Goal: Information Seeking & Learning: Learn about a topic

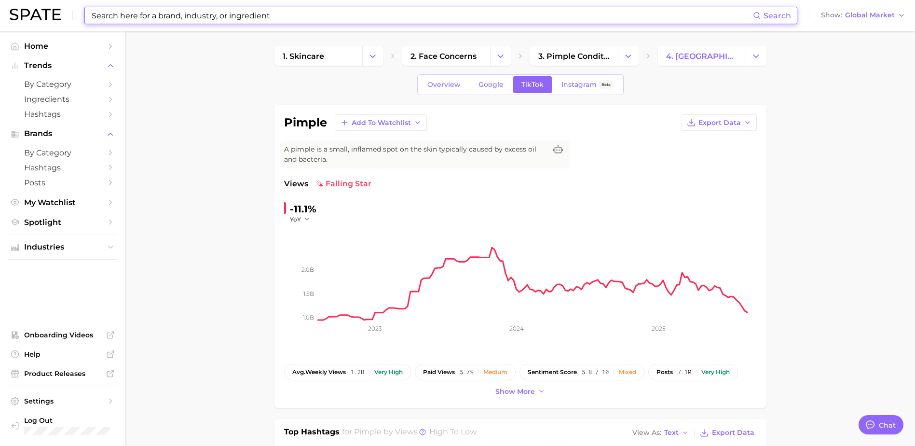
click at [296, 12] on input at bounding box center [422, 15] width 662 height 16
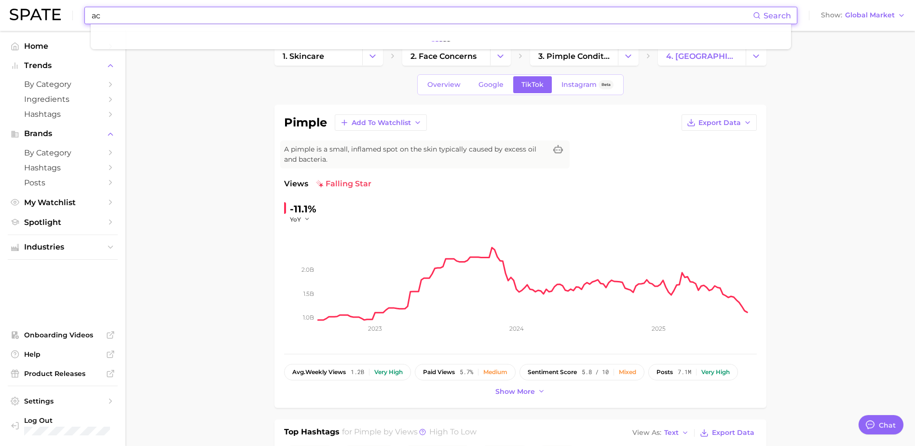
type input "a"
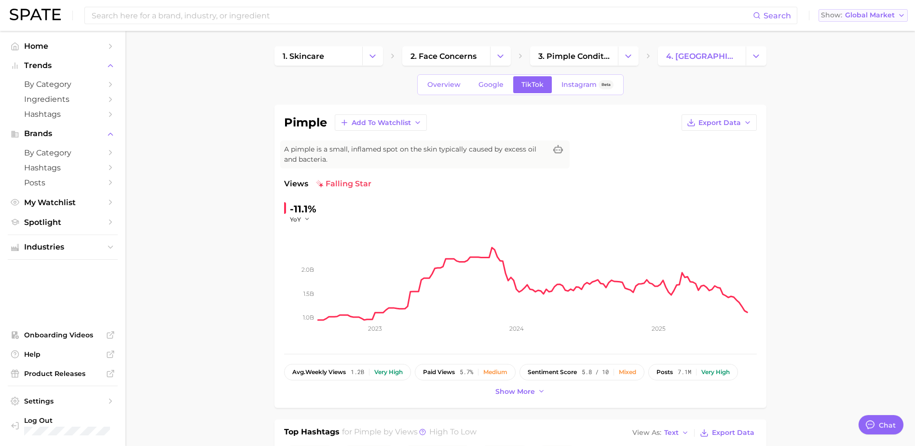
click at [854, 16] on span "Global Market" at bounding box center [870, 15] width 50 height 5
click at [856, 28] on span "[GEOGRAPHIC_DATA]" at bounding box center [861, 31] width 75 height 8
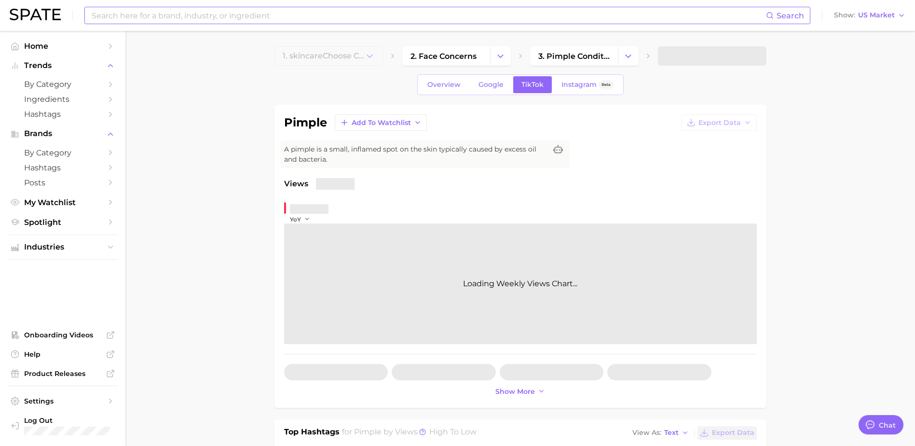
click at [468, 11] on input at bounding box center [429, 15] width 676 height 16
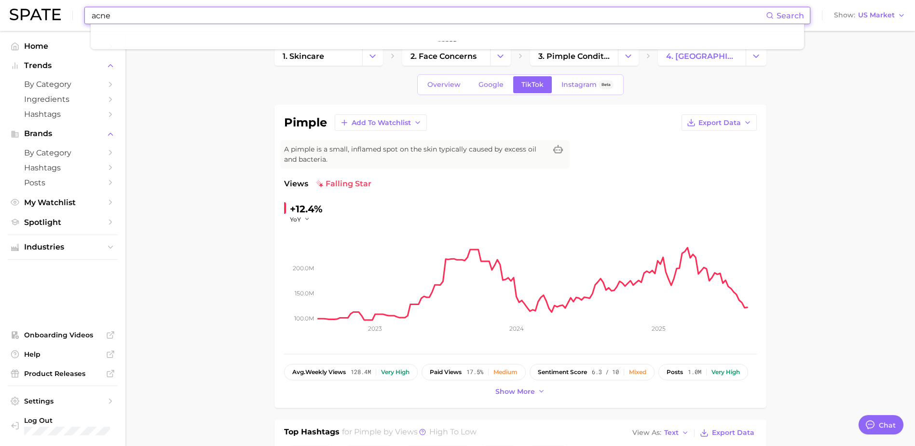
type input "acne"
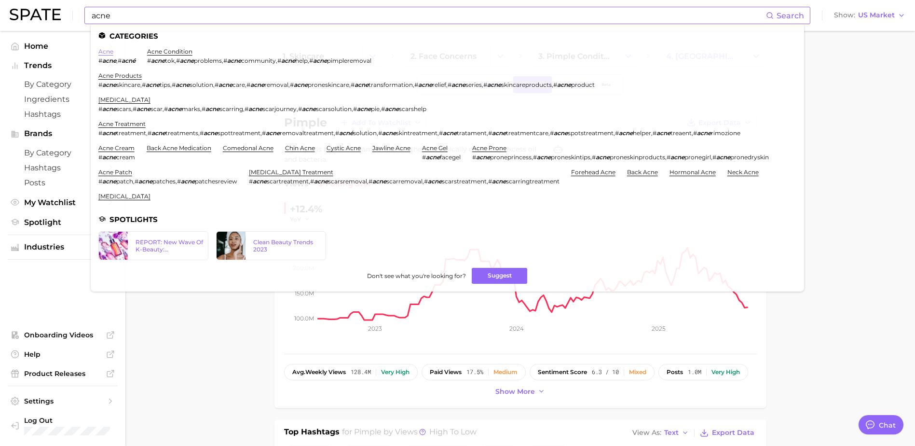
click at [105, 53] on link "acne" at bounding box center [105, 51] width 15 height 7
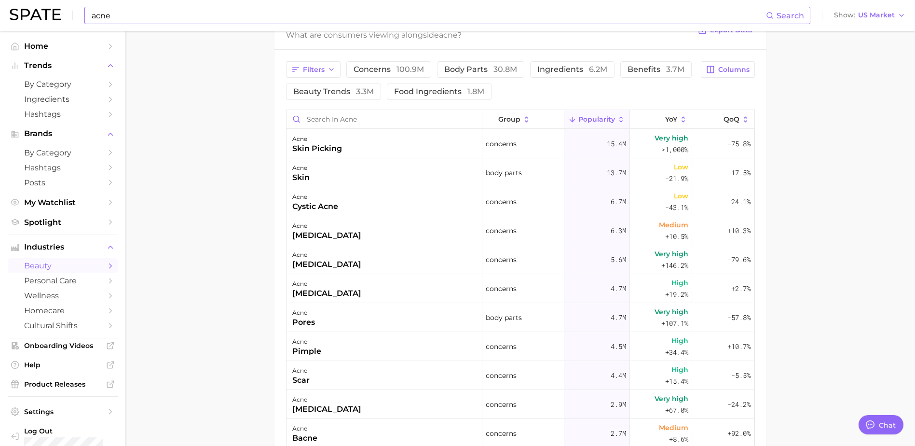
scroll to position [515, 0]
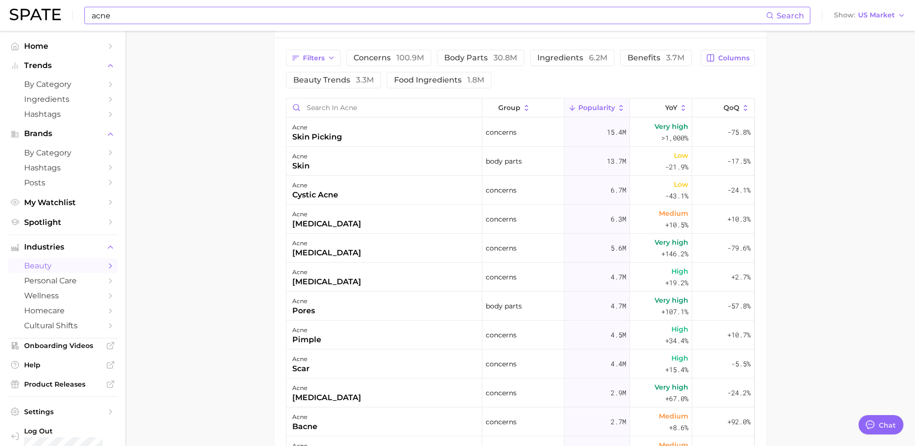
click at [393, 48] on div "Filters concerns 100.9m body parts 30.8m ingredients 6.2m benefits 3.7m beauty …" at bounding box center [521, 296] width 492 height 517
click at [393, 51] on button "concerns 100.9m" at bounding box center [388, 58] width 85 height 16
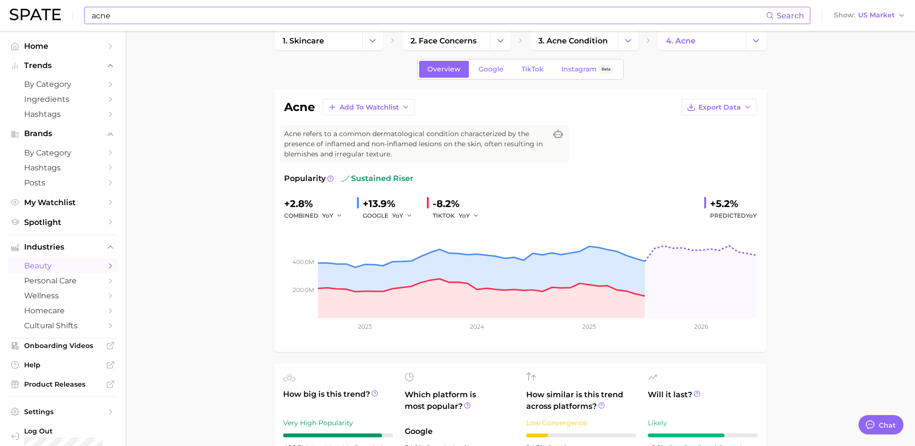
scroll to position [0, 0]
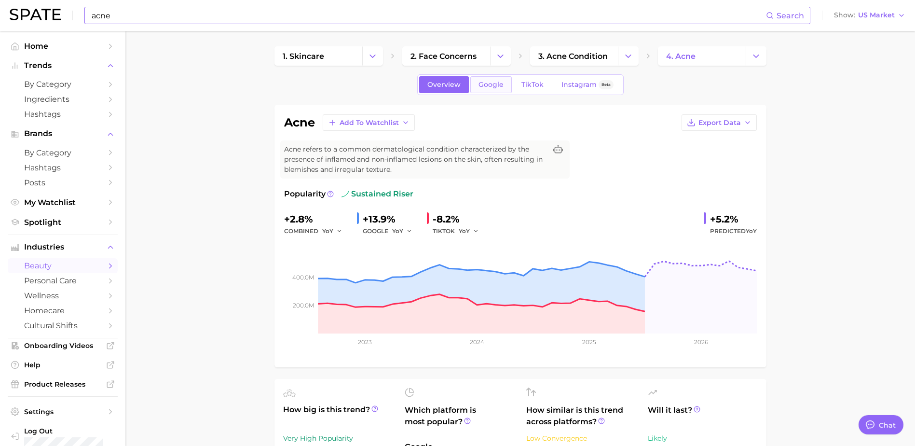
click at [485, 90] on link "Google" at bounding box center [490, 84] width 41 height 17
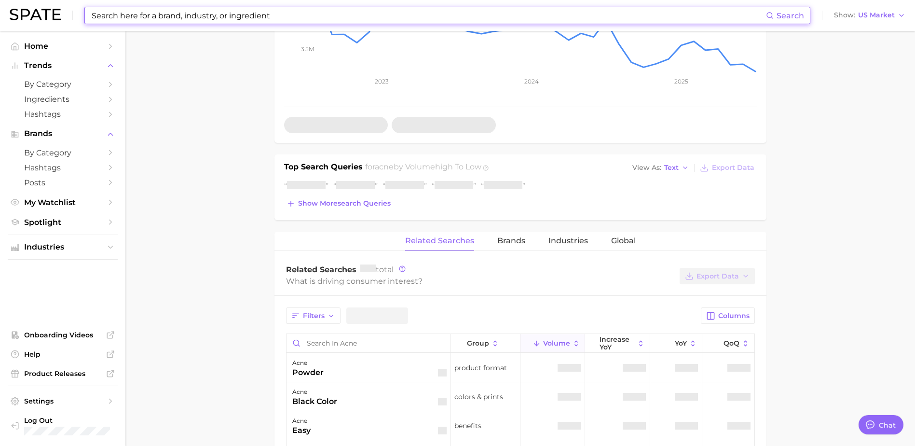
scroll to position [386, 0]
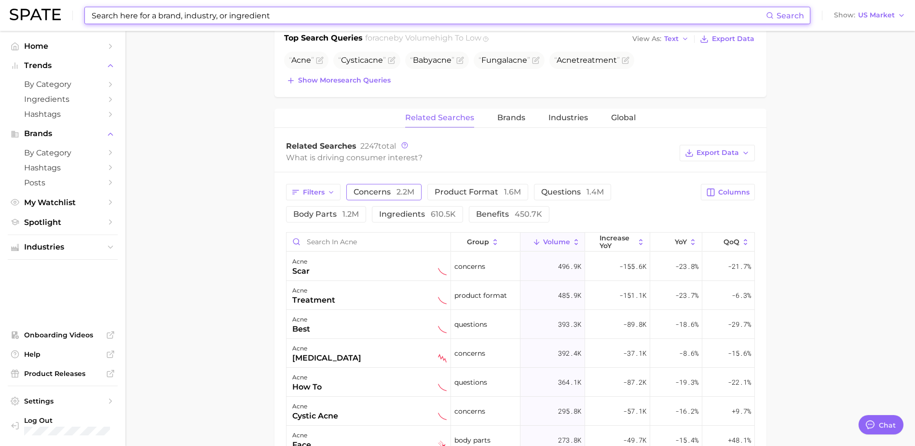
click at [388, 184] on button "concerns 2.2m" at bounding box center [383, 192] width 75 height 16
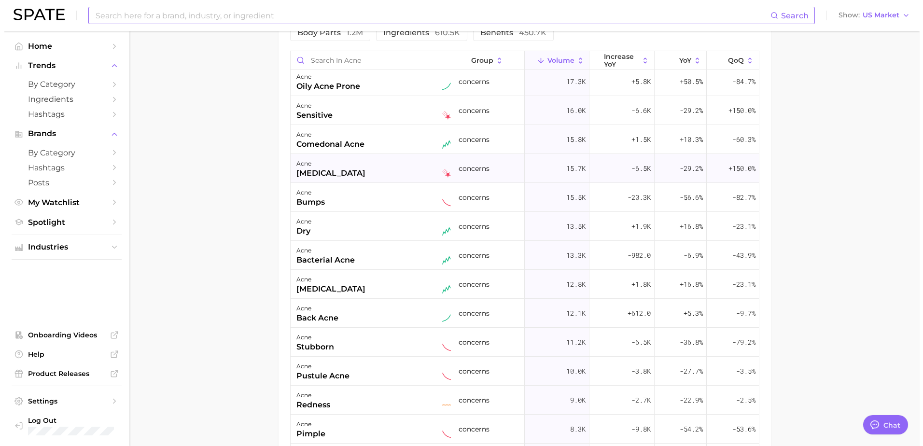
scroll to position [549, 0]
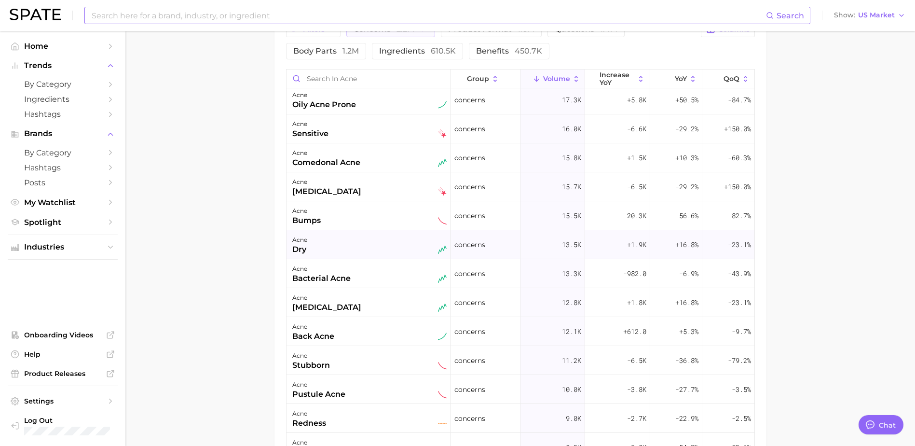
click at [364, 243] on div "acne dry" at bounding box center [369, 244] width 154 height 21
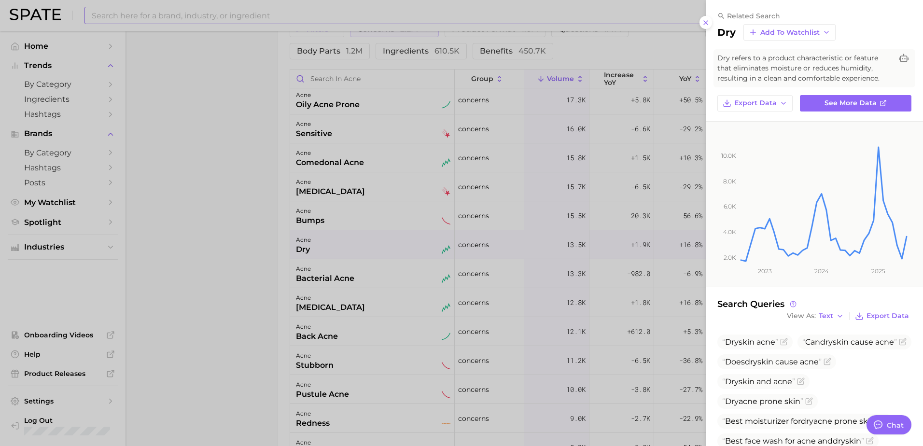
scroll to position [117, 0]
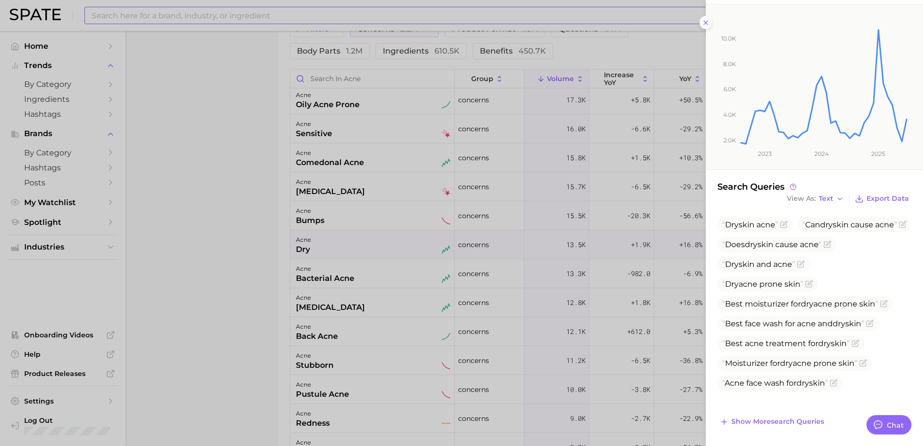
drag, startPoint x: 292, startPoint y: 275, endPoint x: 297, endPoint y: 277, distance: 5.6
click at [293, 276] on div at bounding box center [461, 223] width 923 height 446
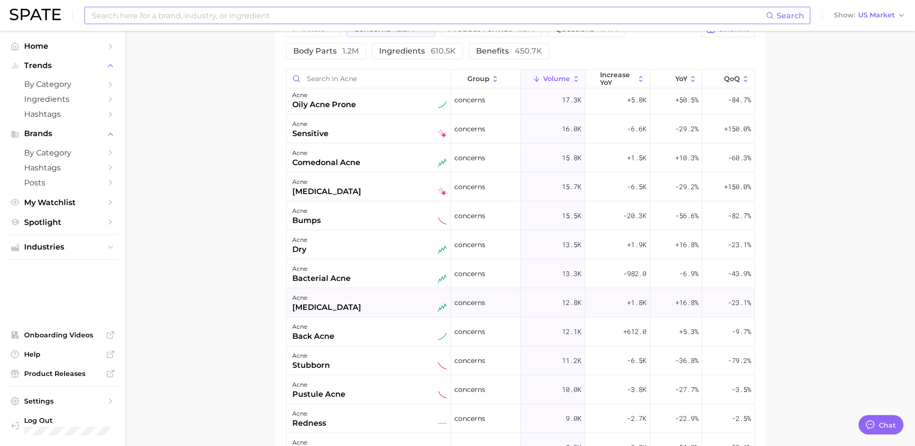
click at [330, 301] on div "acne [MEDICAL_DATA]" at bounding box center [369, 302] width 154 height 21
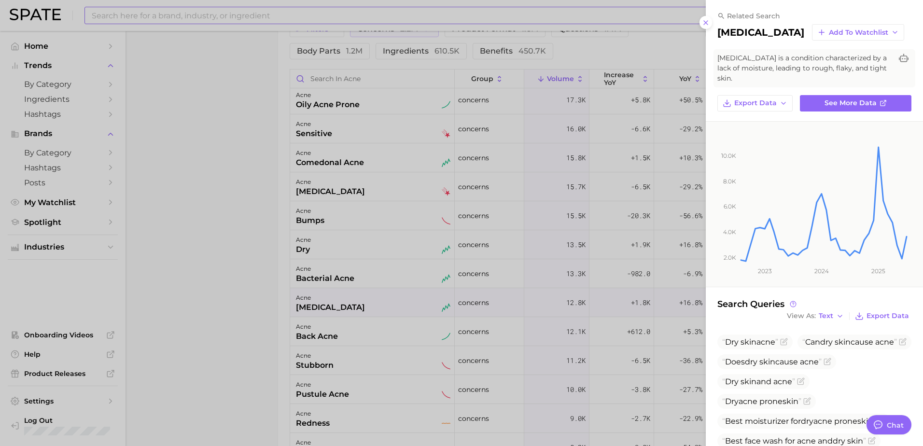
drag, startPoint x: 354, startPoint y: 242, endPoint x: 327, endPoint y: 246, distance: 27.3
click at [354, 242] on div at bounding box center [461, 223] width 923 height 446
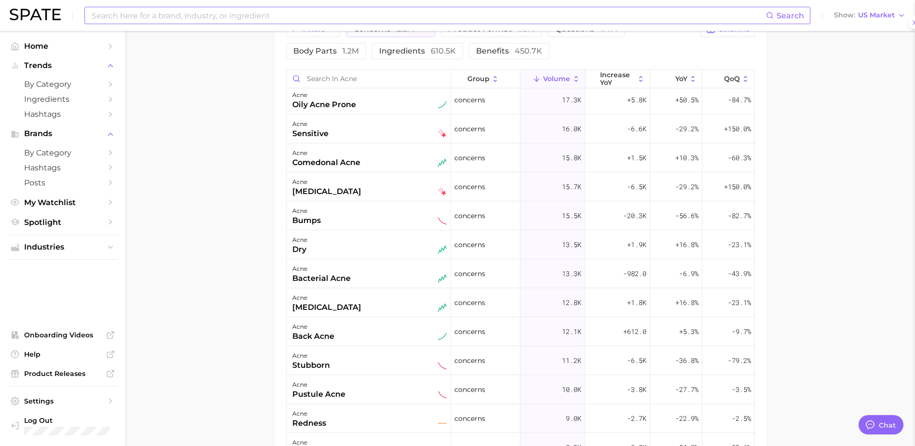
click at [166, 280] on div at bounding box center [457, 223] width 915 height 446
click at [347, 253] on div "acne dry" at bounding box center [369, 244] width 154 height 21
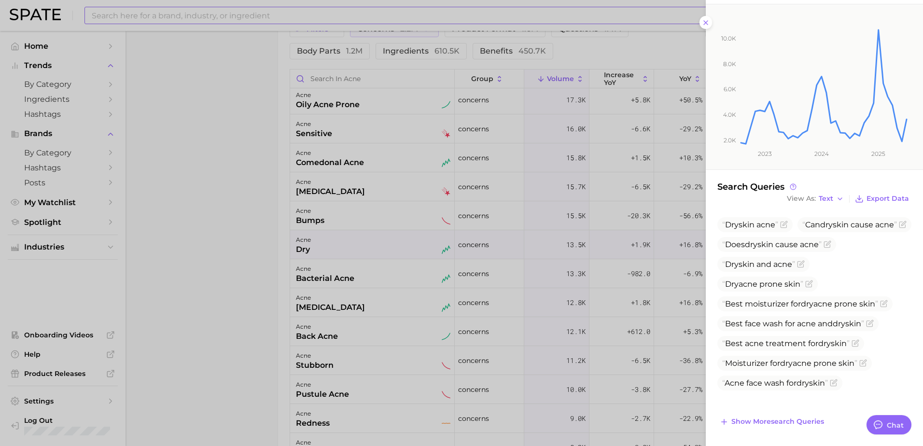
click at [531, 150] on div at bounding box center [461, 223] width 923 height 446
